Goal: Transaction & Acquisition: Purchase product/service

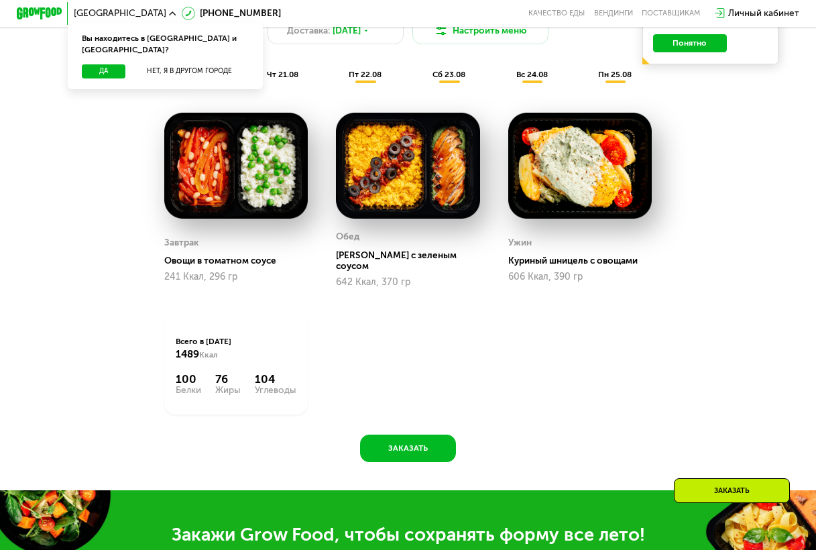
scroll to position [402, 0]
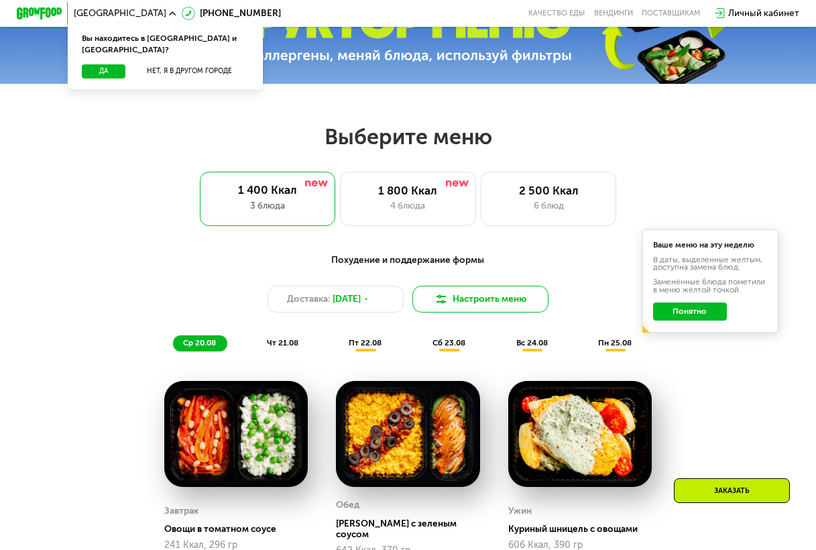
click at [447, 304] on img at bounding box center [440, 298] width 13 height 13
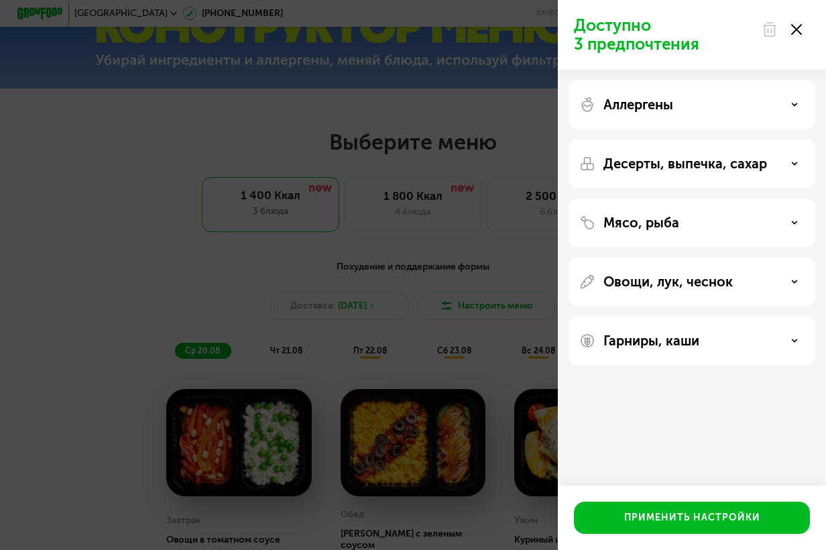
click at [502, 111] on div "Доступно 3 предпочтения Аллергены Десерты, выпечка, сахар Мясо, рыба Овощи, лук…" at bounding box center [413, 275] width 826 height 550
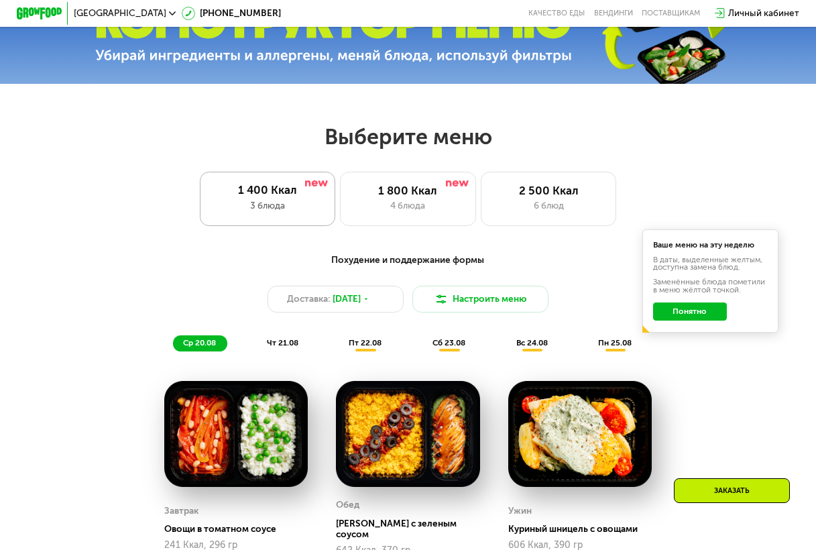
click at [265, 212] on div "3 блюда" at bounding box center [267, 205] width 113 height 13
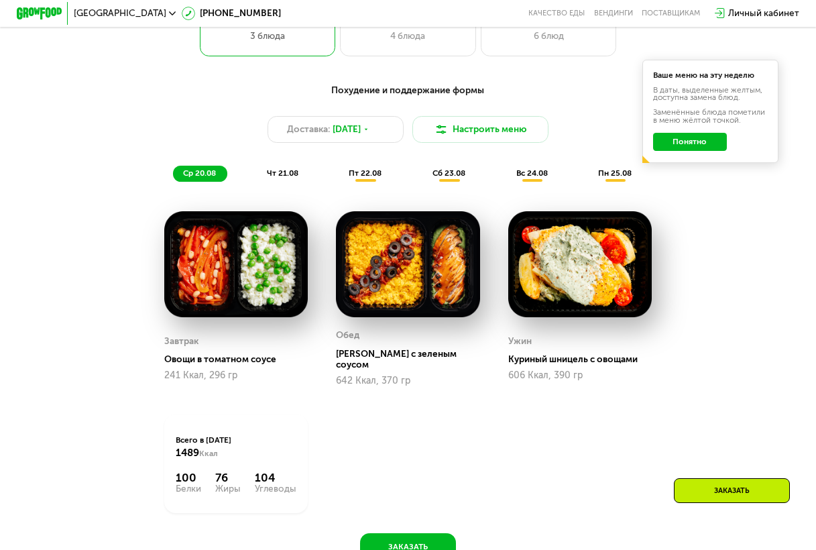
scroll to position [603, 0]
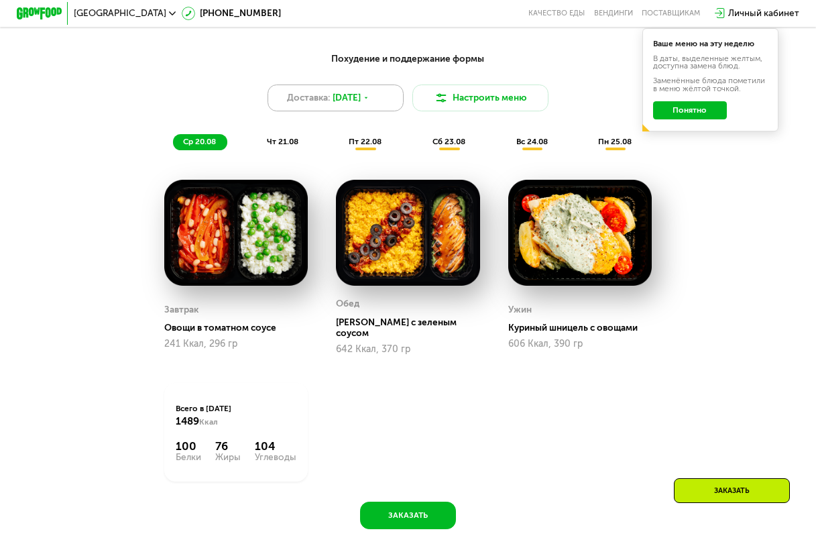
click at [361, 105] on span "[DATE]" at bounding box center [346, 97] width 28 height 13
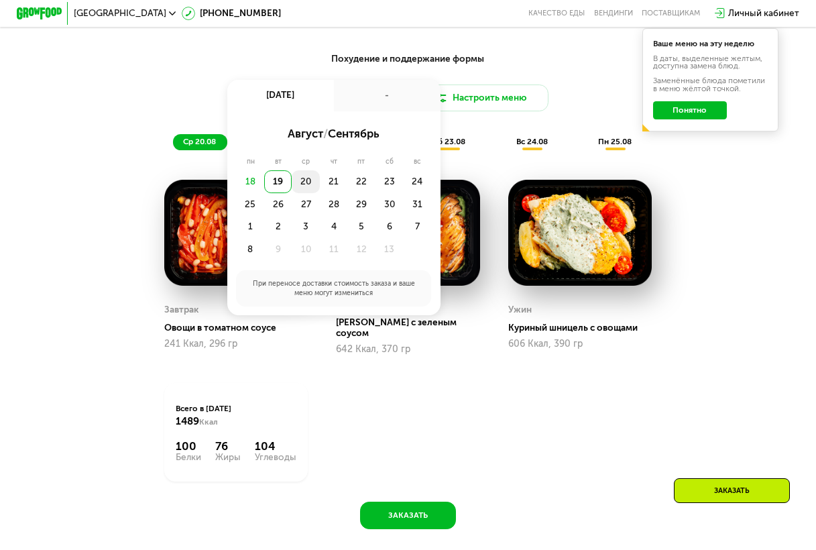
click at [320, 192] on div "20" at bounding box center [334, 181] width 28 height 23
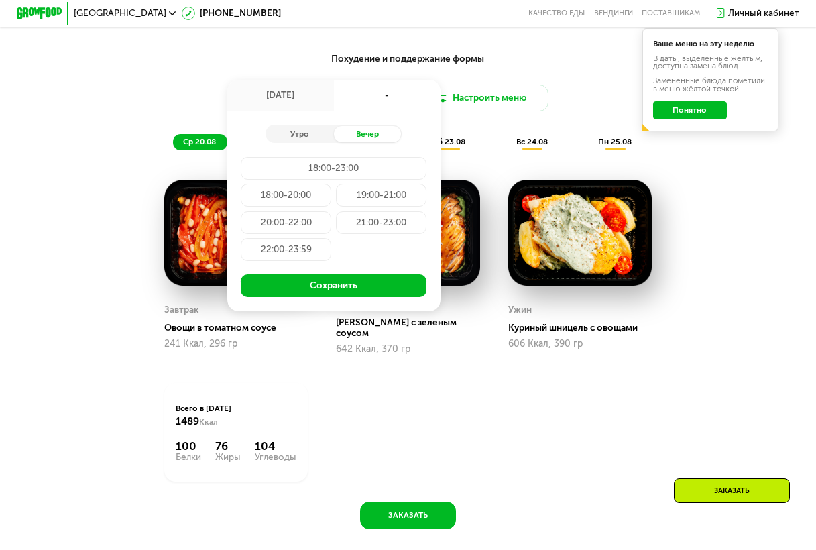
click at [351, 124] on div "Утро Вечер 18:00-23:00 18:00-20:00 19:00-21:00 20:00-22:00 21:00-23:00 22:00-23…" at bounding box center [333, 210] width 213 height 199
click at [522, 131] on div "Похудение и поддержание формы Доставка: [DATE] авг, ср - Утро Вечер 18:00-23:00…" at bounding box center [407, 101] width 671 height 98
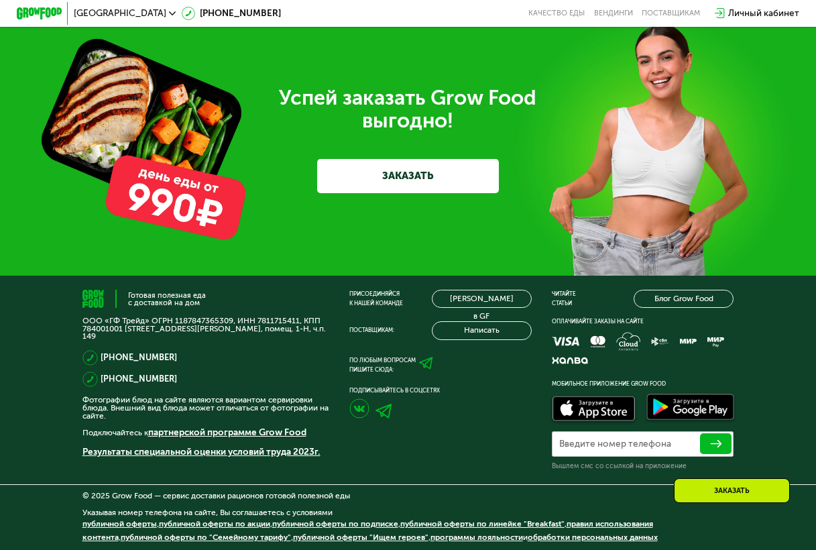
scroll to position [3363, 0]
drag, startPoint x: 255, startPoint y: 313, endPoint x: 296, endPoint y: 316, distance: 41.7
click at [296, 317] on p "ООО «ГФ Трейд» ОГРН 1187847365309, ИНН 7811715411, КПП 784001001 [STREET_ADDRES…" at bounding box center [205, 328] width 247 height 23
copy p "7811715411"
